Goal: Information Seeking & Learning: Compare options

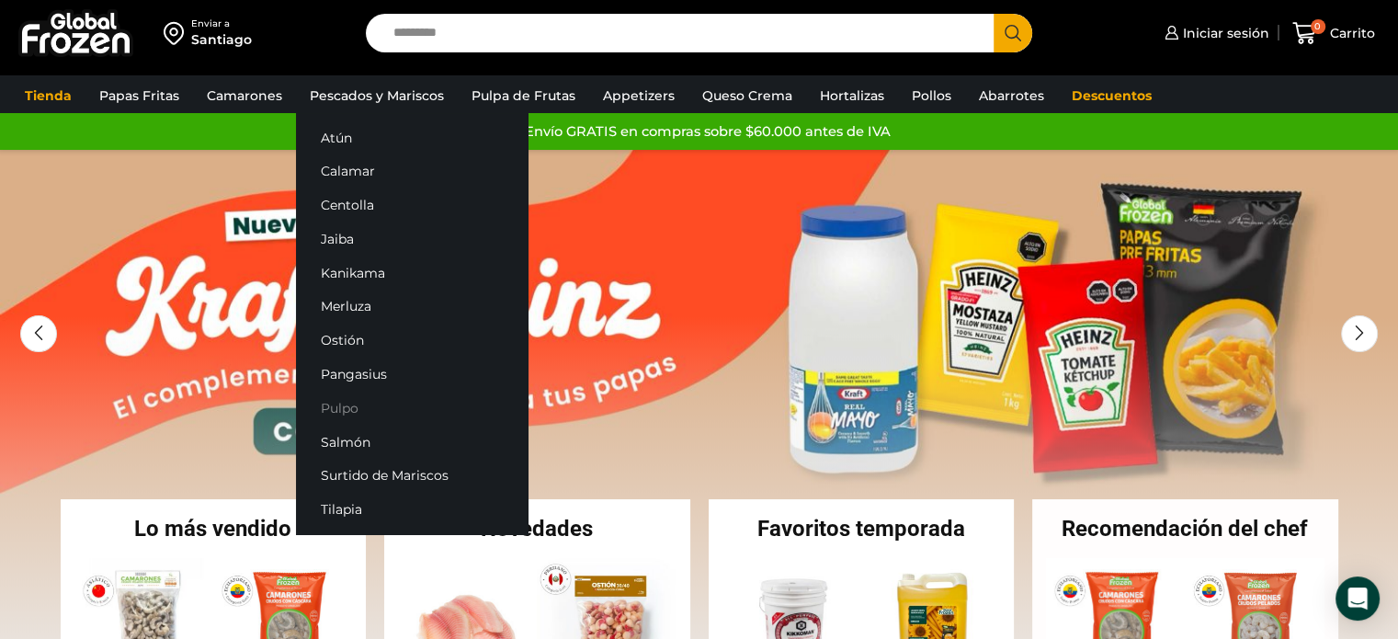
click at [331, 408] on link "Pulpo" at bounding box center [412, 408] width 232 height 34
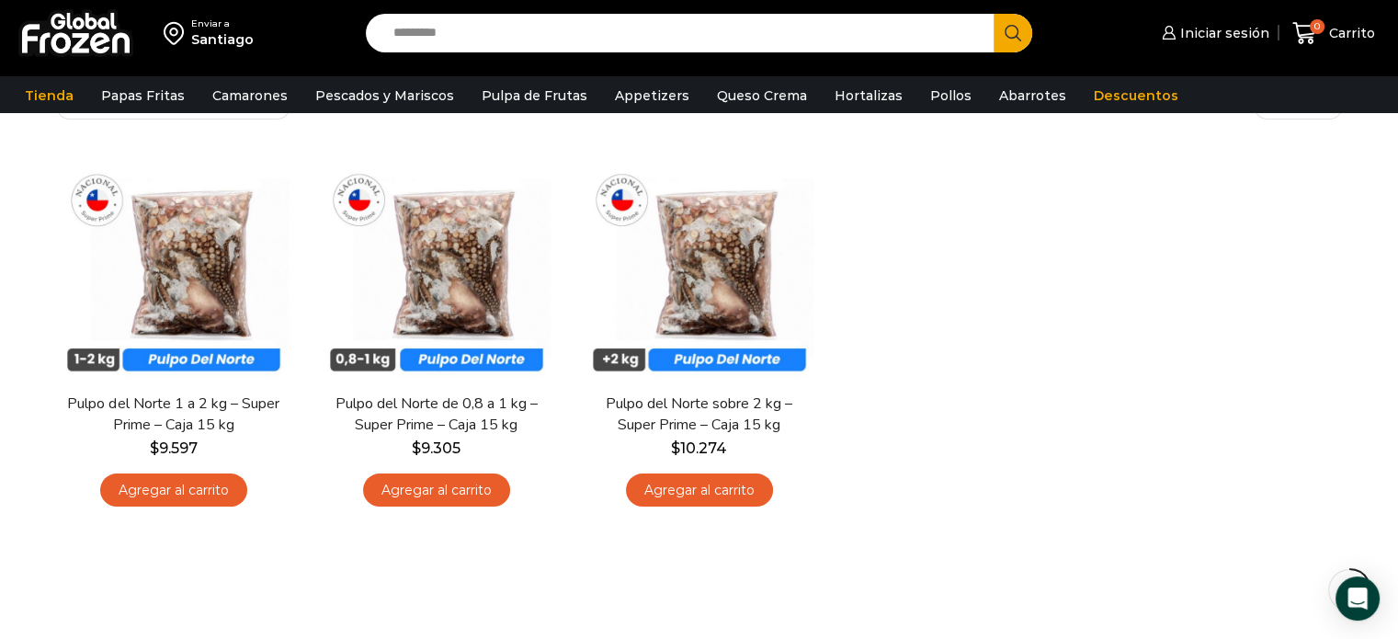
scroll to position [184, 0]
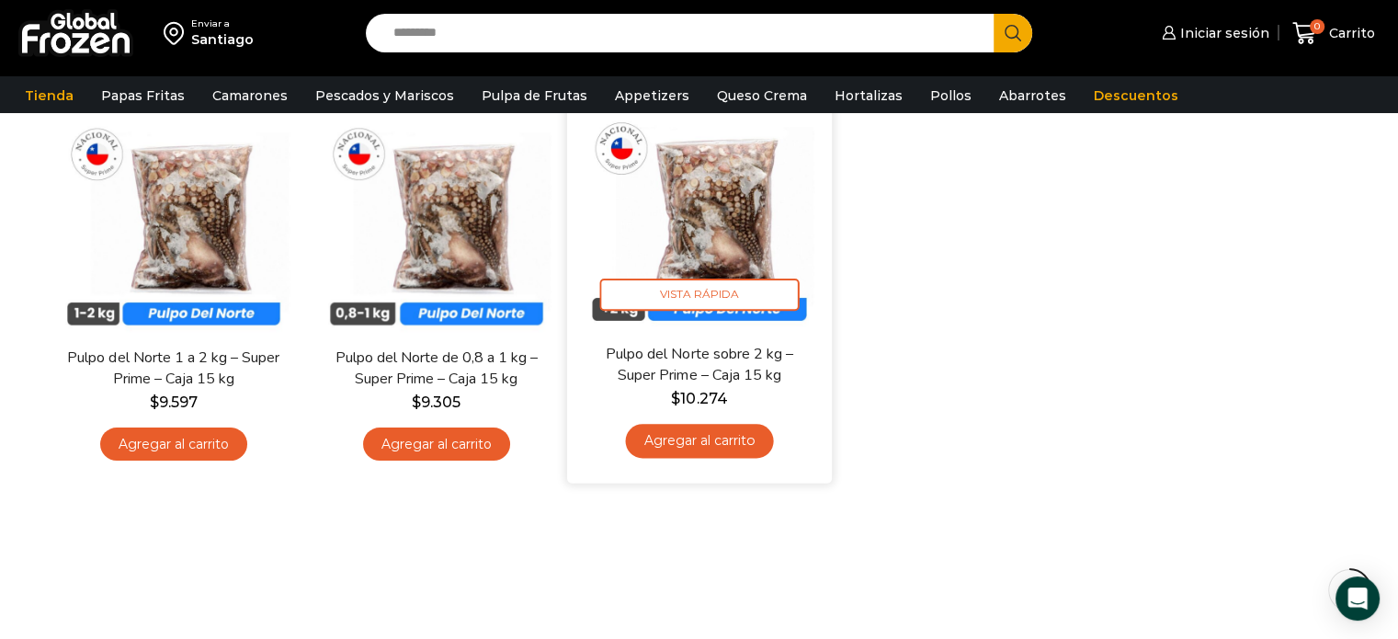
click at [735, 205] on img at bounding box center [699, 210] width 237 height 237
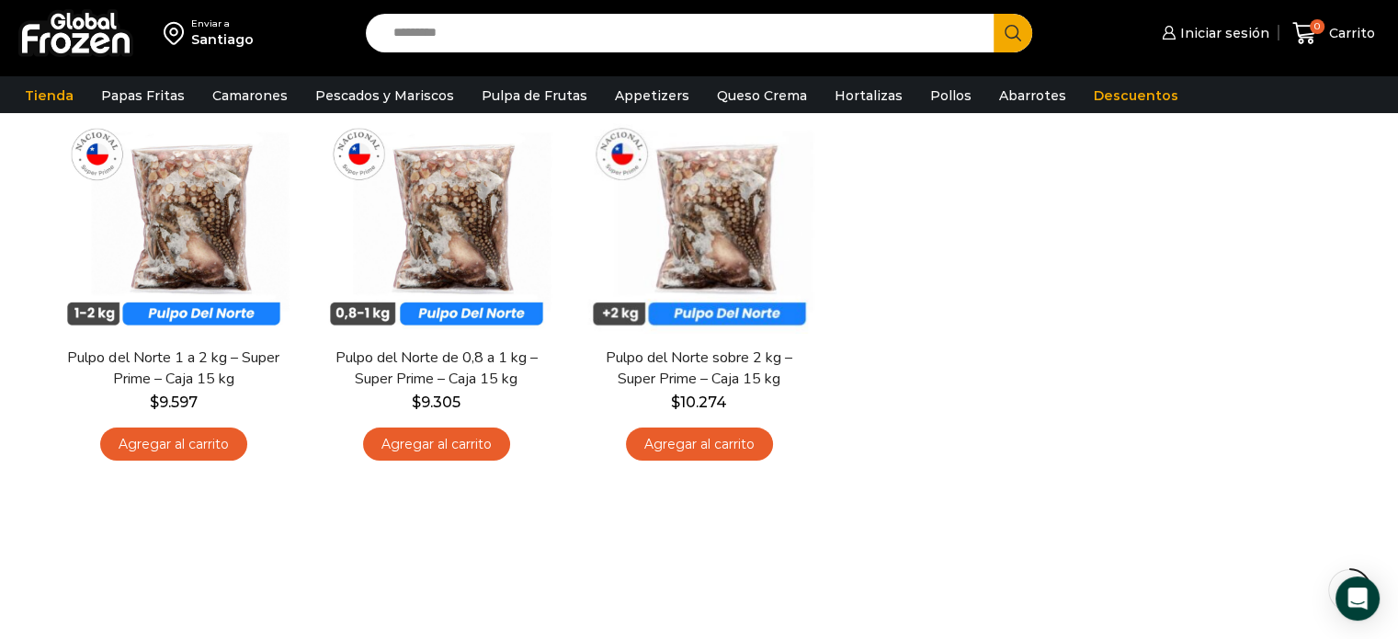
scroll to position [92, 0]
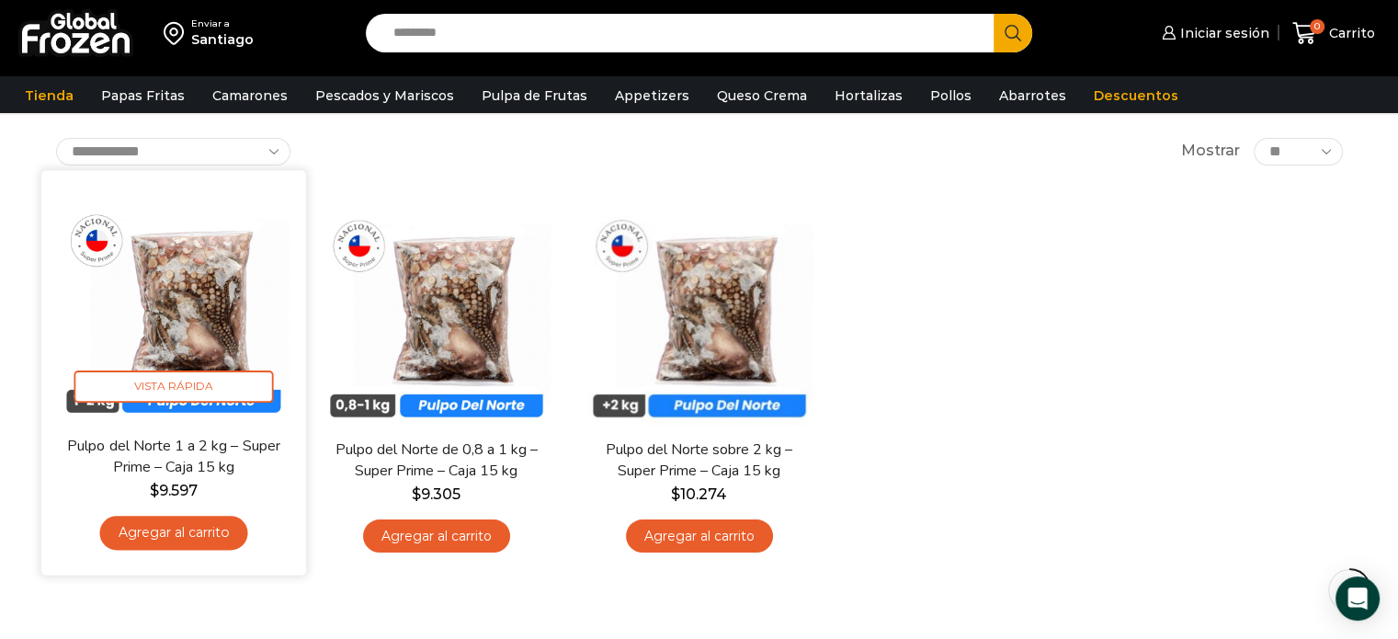
click at [196, 292] on img at bounding box center [173, 302] width 237 height 237
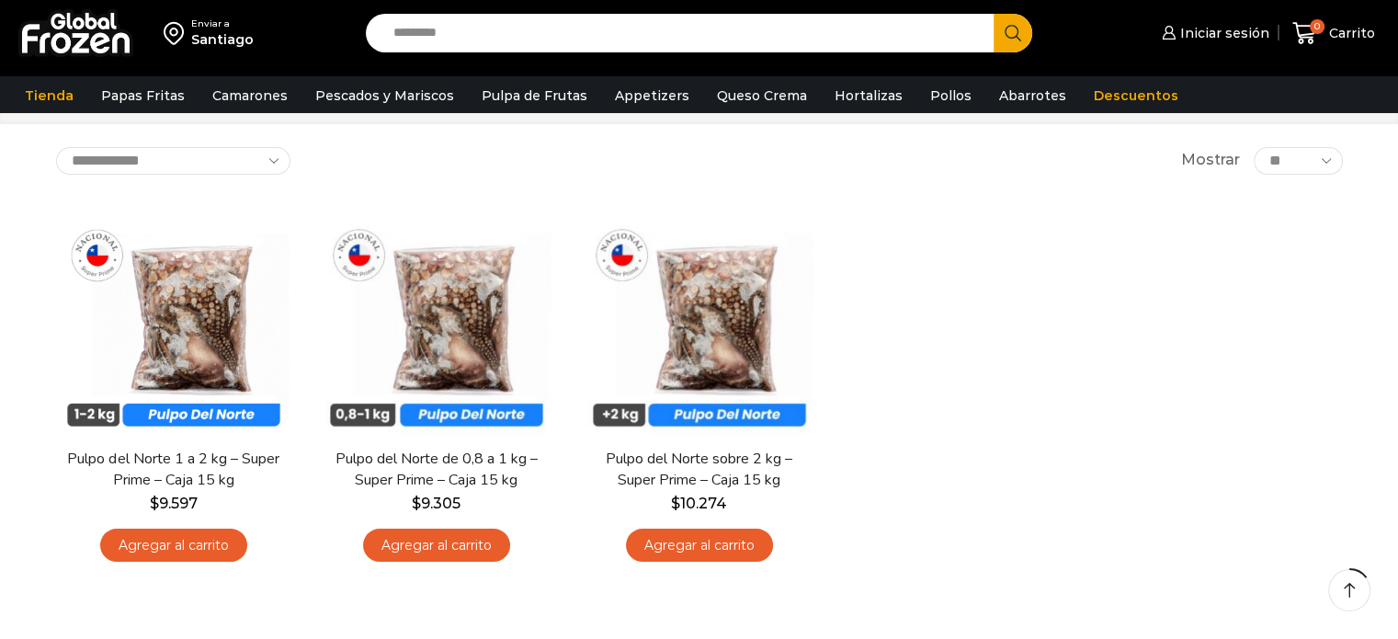
scroll to position [92, 0]
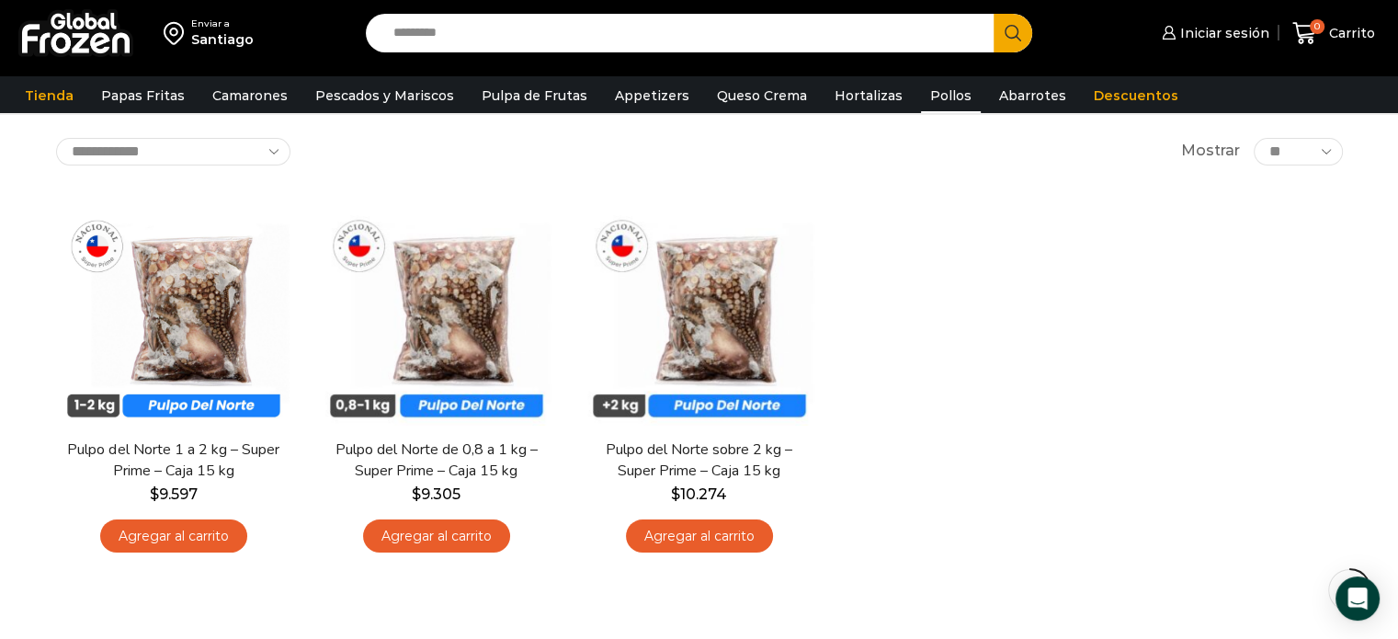
click at [924, 95] on link "Pollos" at bounding box center [951, 95] width 60 height 35
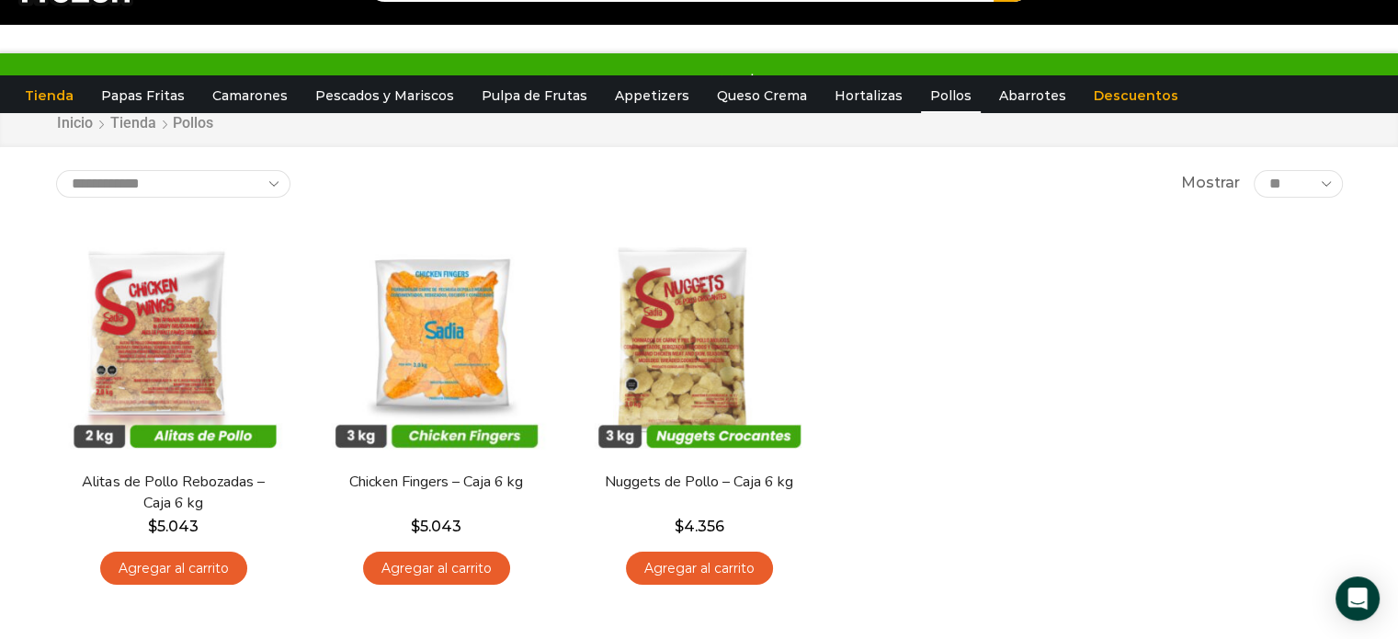
scroll to position [92, 0]
